Goal: Find specific page/section: Find specific page/section

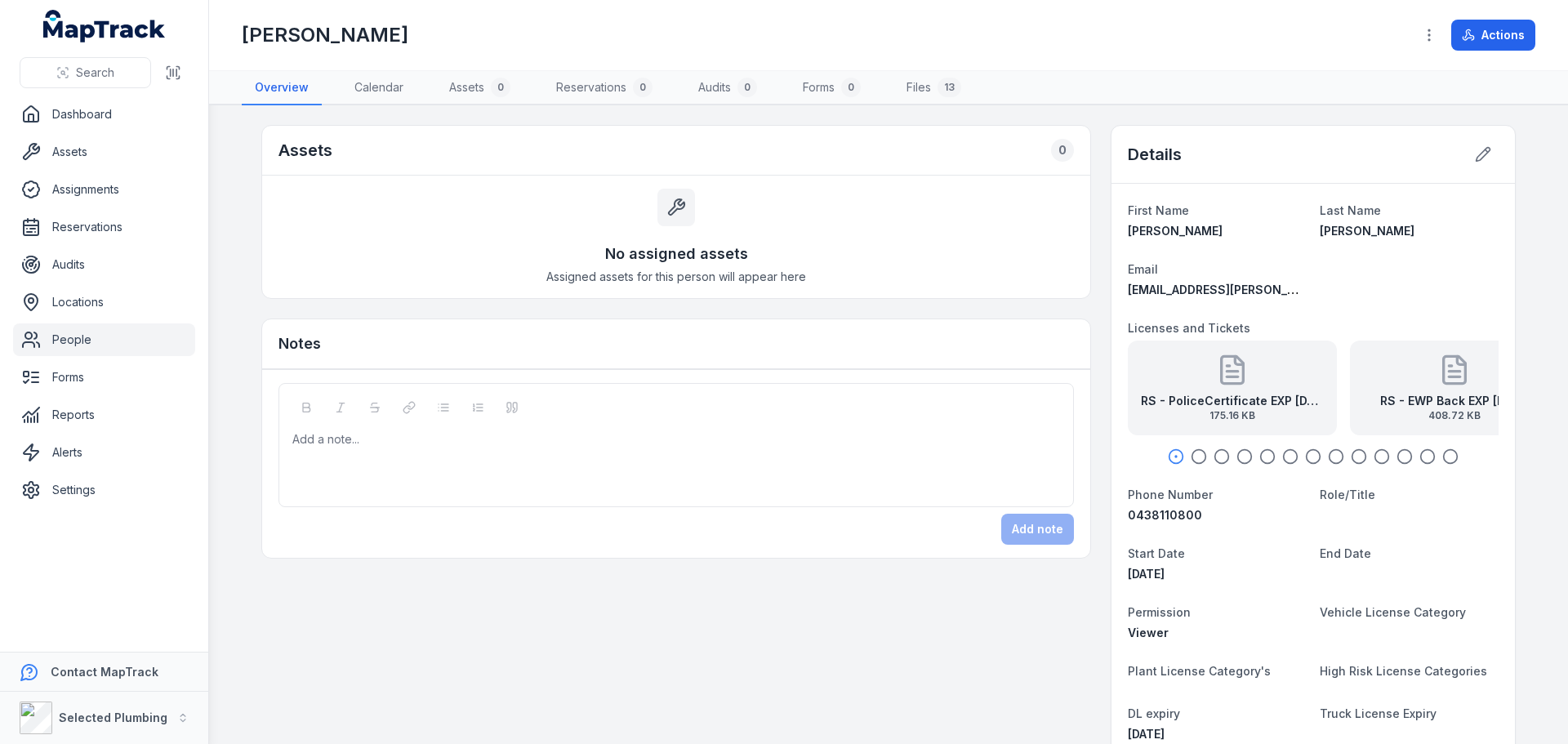
click at [83, 347] on link "People" at bounding box center [104, 340] width 182 height 33
click at [85, 344] on link "People" at bounding box center [104, 340] width 182 height 33
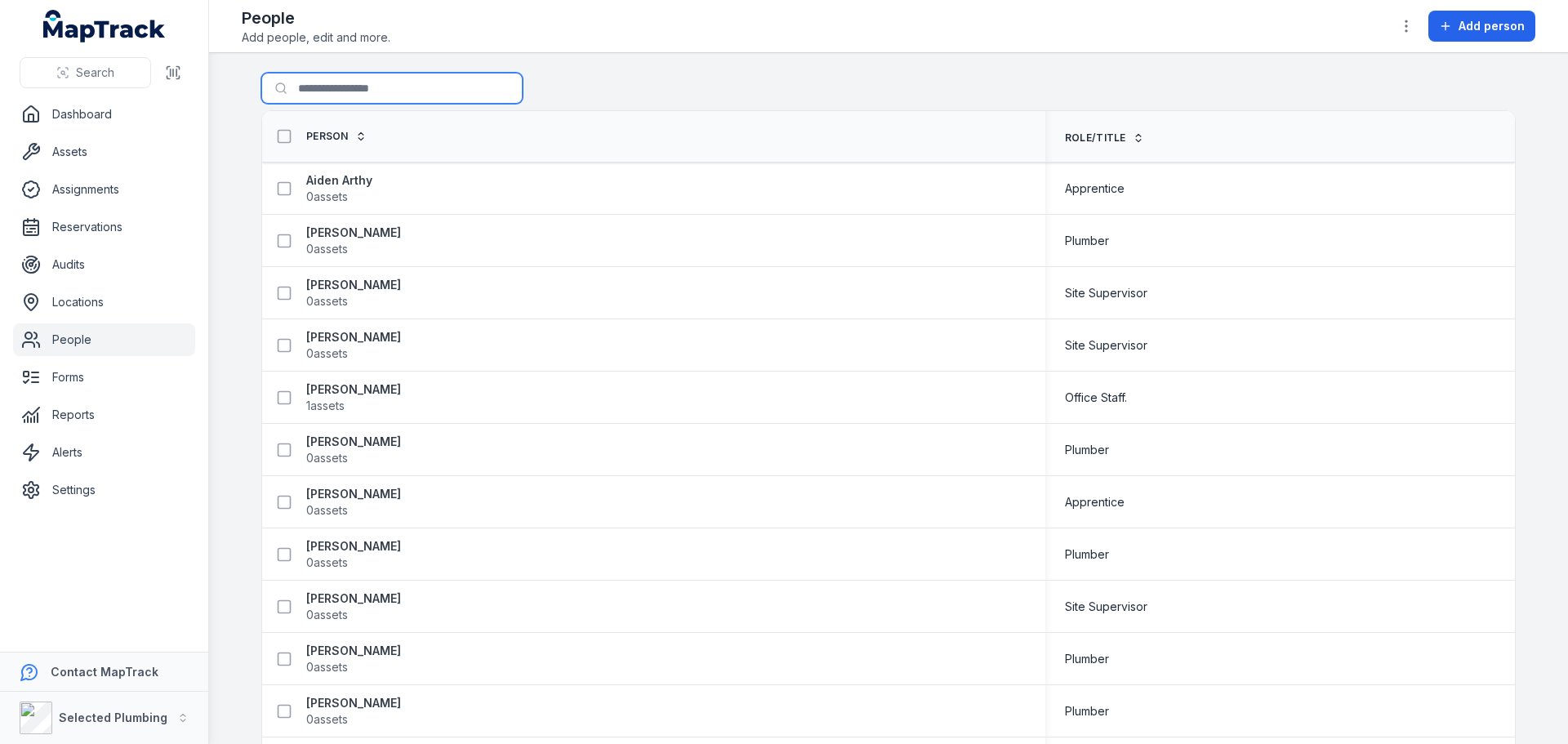
click at [360, 91] on input "Search for people" at bounding box center [392, 88] width 261 height 31
type input "****"
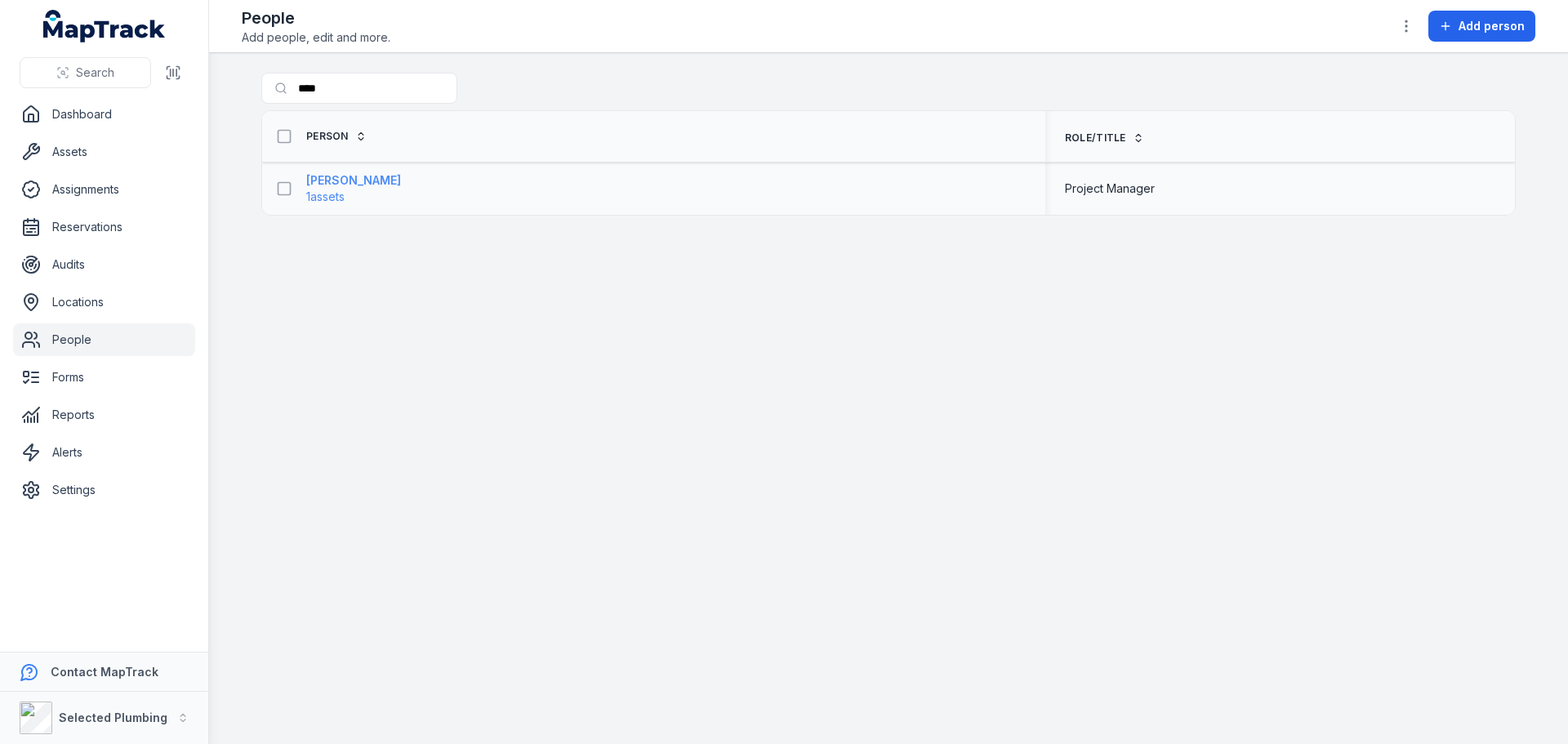
click at [351, 183] on strong "[PERSON_NAME]" at bounding box center [353, 180] width 94 height 16
click at [326, 178] on strong "[PERSON_NAME]" at bounding box center [353, 180] width 94 height 16
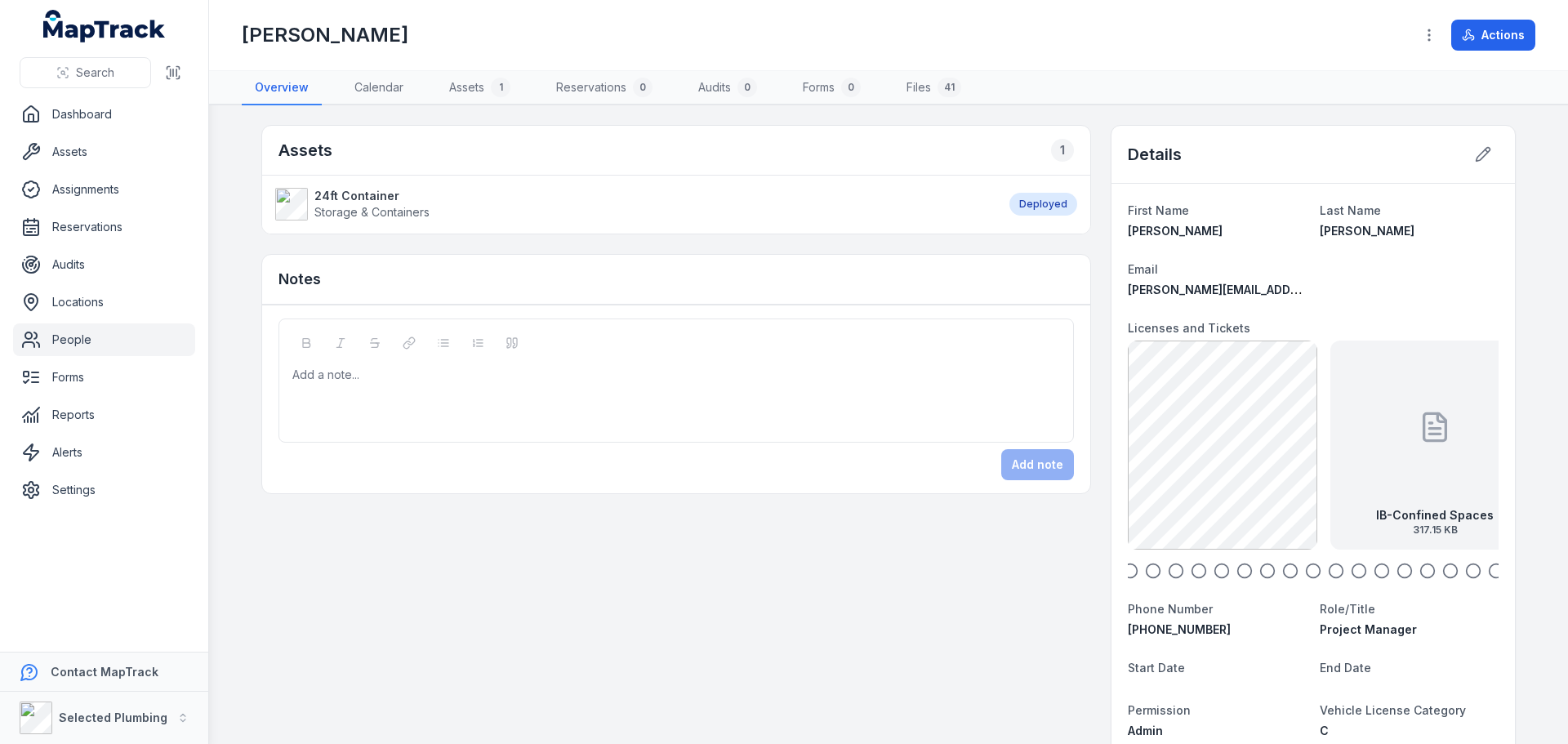
click at [1151, 573] on icon "button" at bounding box center [1153, 570] width 16 height 16
click at [1169, 576] on icon "button" at bounding box center [1175, 570] width 16 height 16
click at [1193, 573] on icon "button" at bounding box center [1199, 570] width 16 height 16
click at [1222, 573] on circle "button" at bounding box center [1222, 571] width 14 height 14
click at [1237, 573] on icon "button" at bounding box center [1244, 570] width 16 height 16
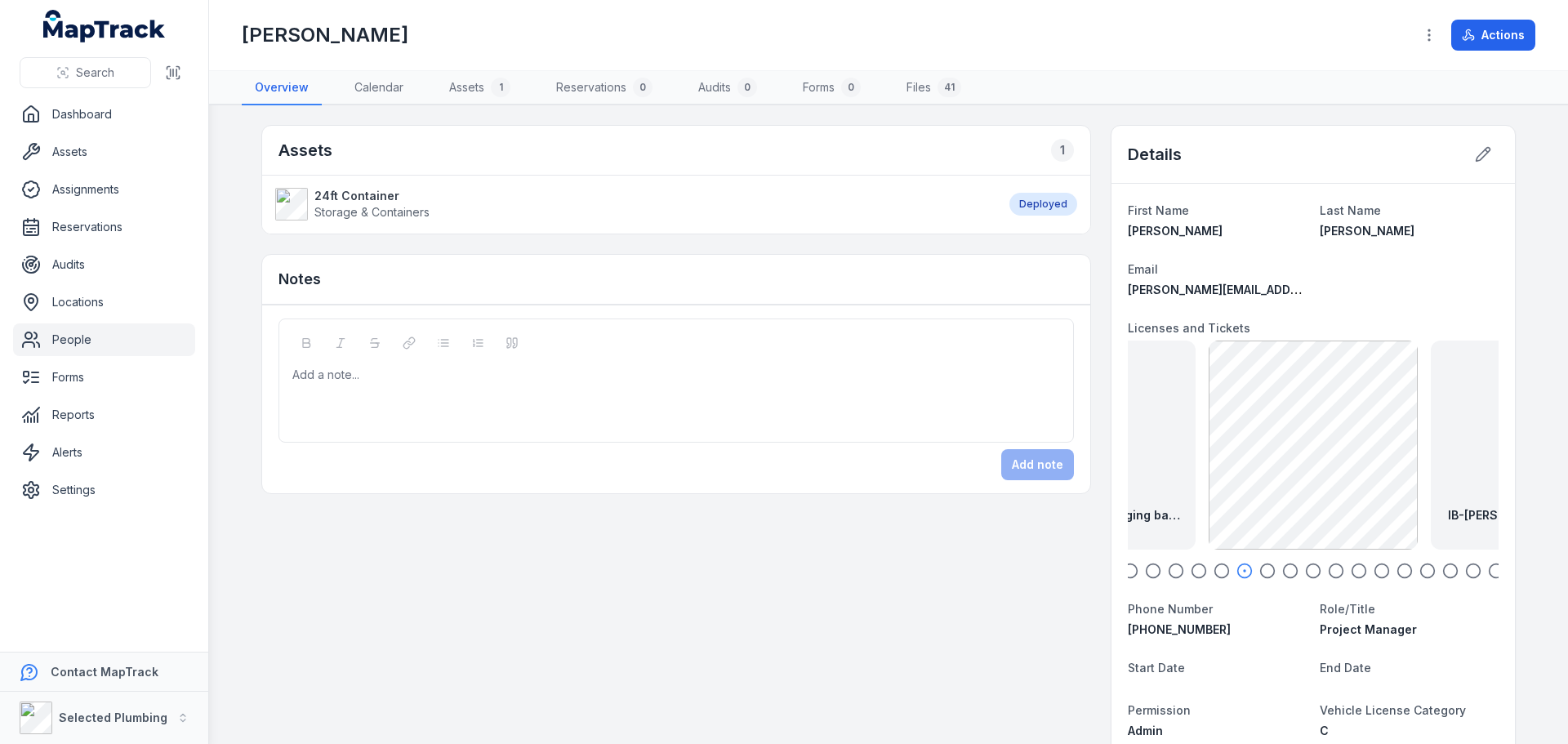
click at [1268, 575] on circle "button" at bounding box center [1268, 571] width 14 height 14
click at [1288, 570] on icon "button" at bounding box center [1290, 570] width 16 height 16
click at [1307, 570] on icon "button" at bounding box center [1313, 570] width 16 height 16
click at [1330, 566] on icon "button" at bounding box center [1336, 570] width 16 height 16
click at [1351, 566] on icon "button" at bounding box center [1358, 570] width 16 height 16
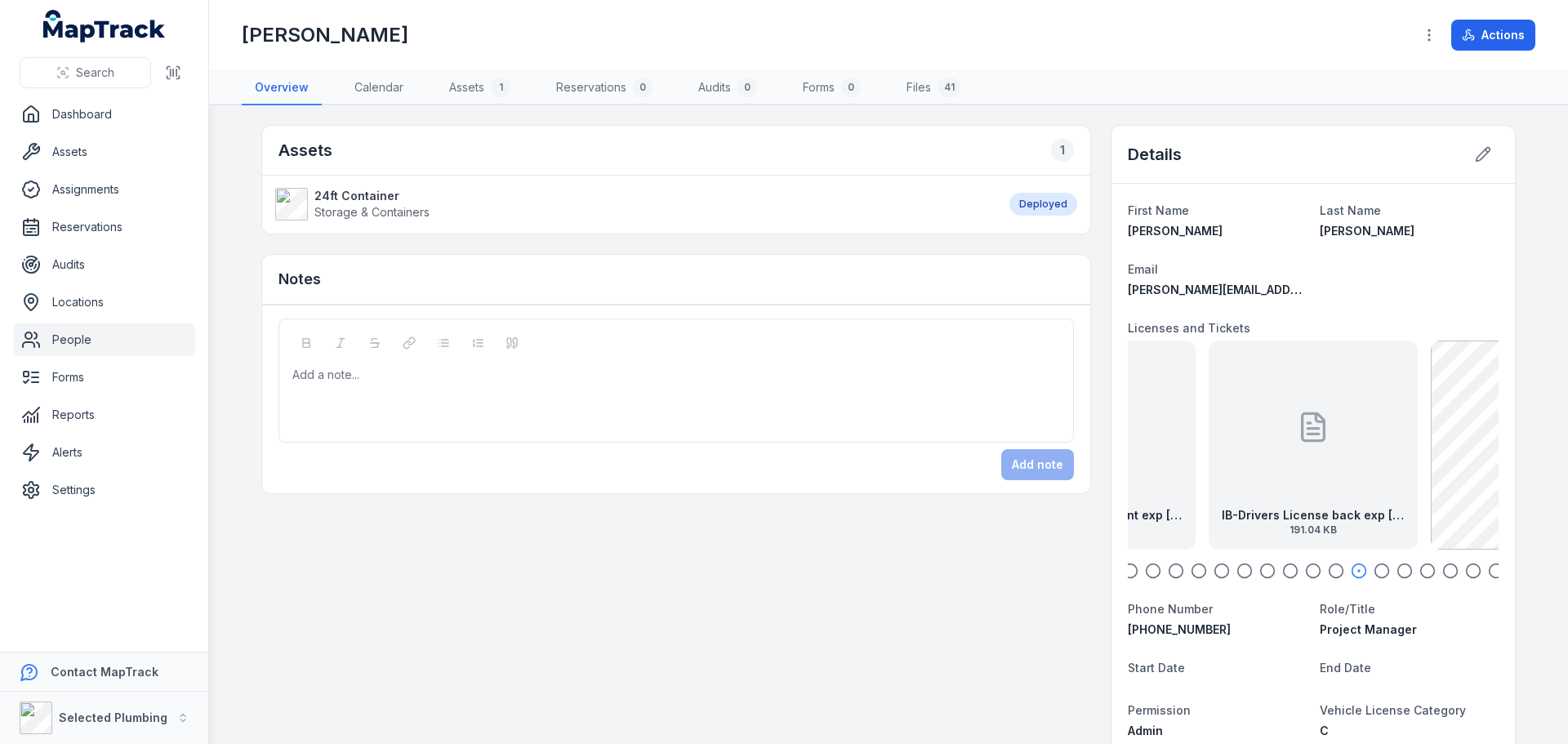
click at [1379, 573] on icon "button" at bounding box center [1381, 570] width 16 height 16
click at [1405, 573] on circle "button" at bounding box center [1405, 571] width 14 height 14
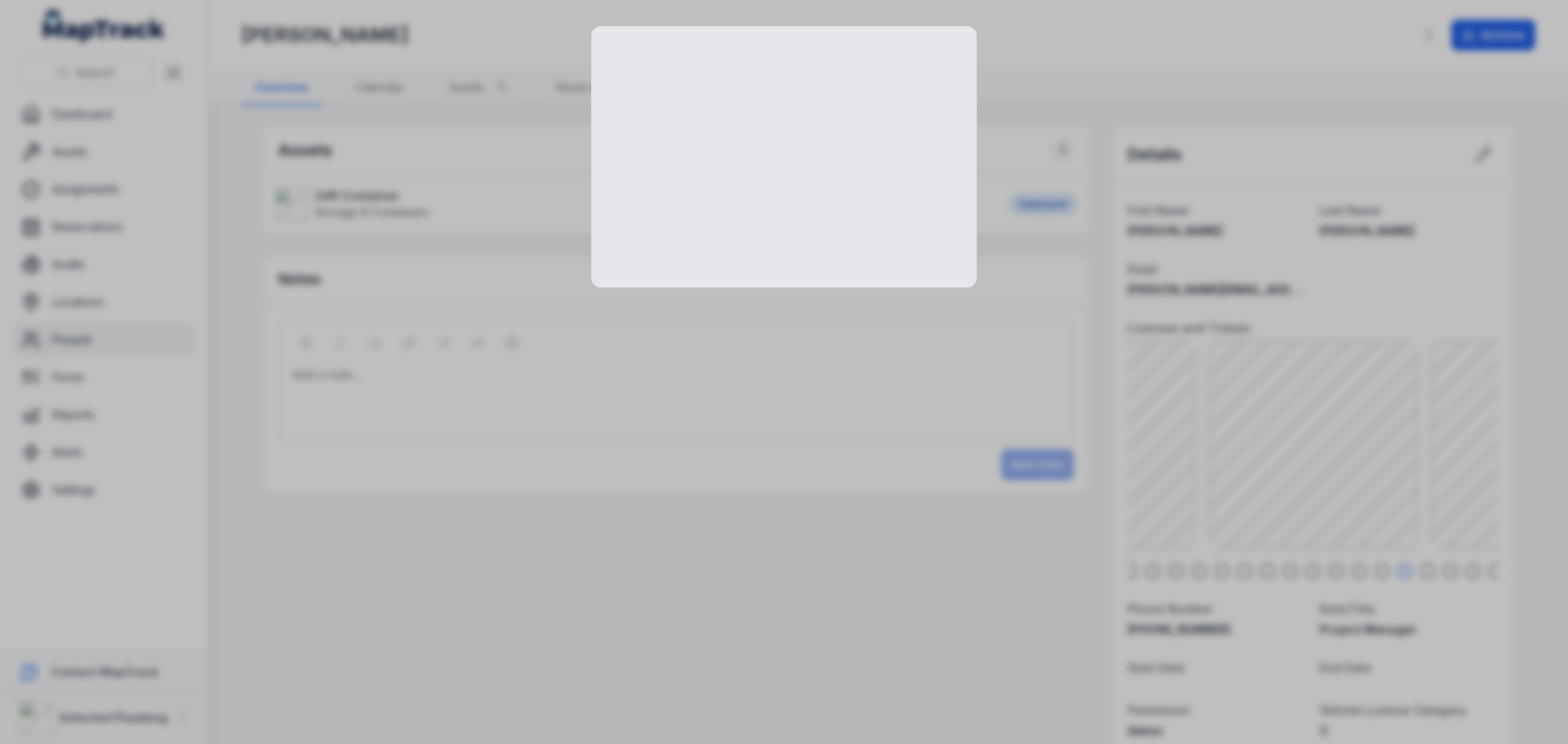
click at [1295, 443] on div at bounding box center [784, 372] width 1568 height 744
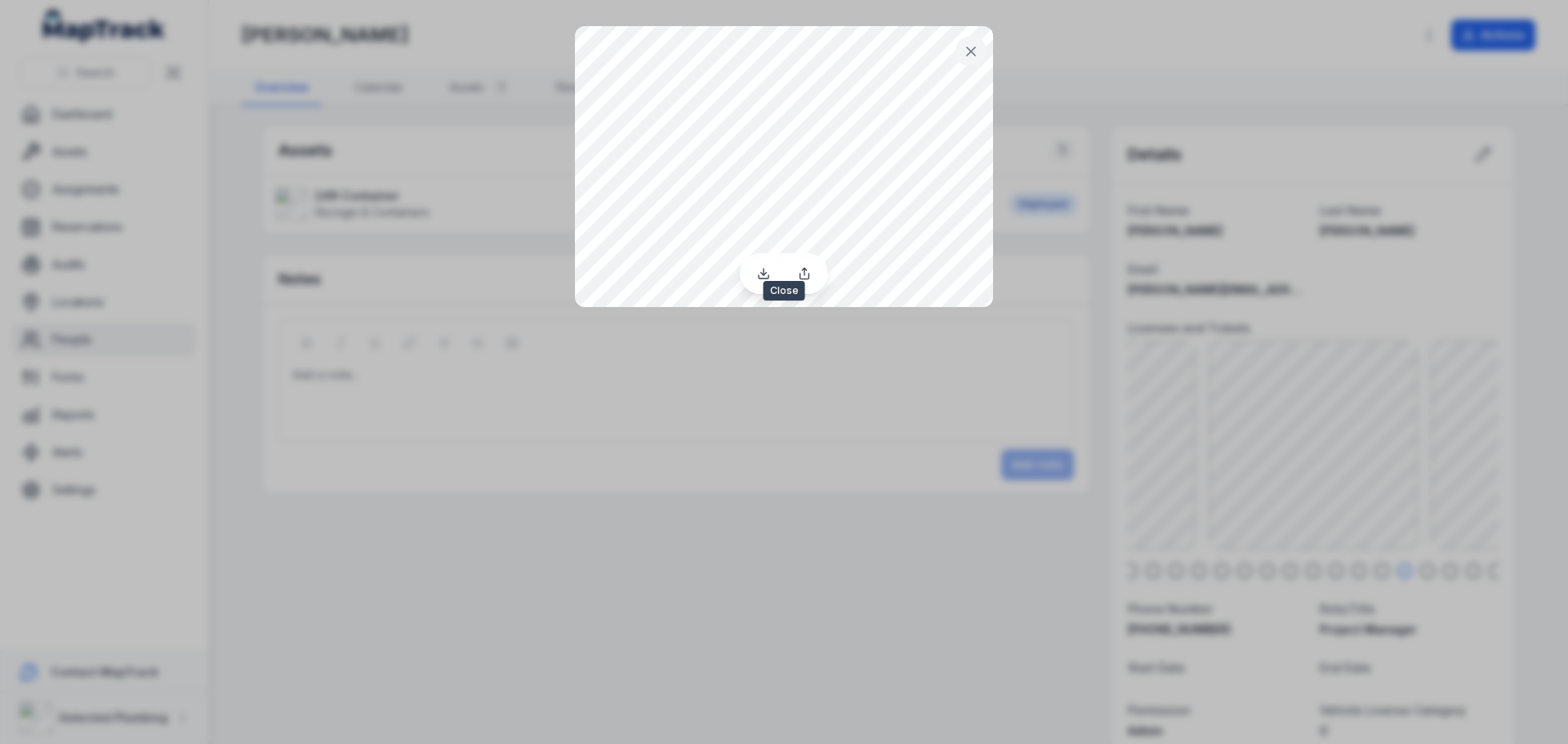
click at [980, 52] on button at bounding box center [970, 51] width 31 height 31
